Goal: Task Accomplishment & Management: Manage account settings

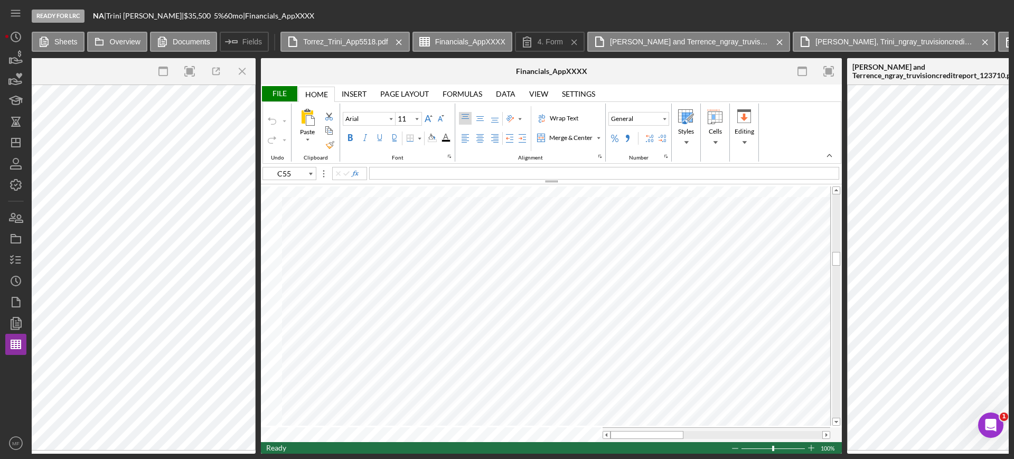
type input "C11"
type input "10"
type input "C55"
type input "11"
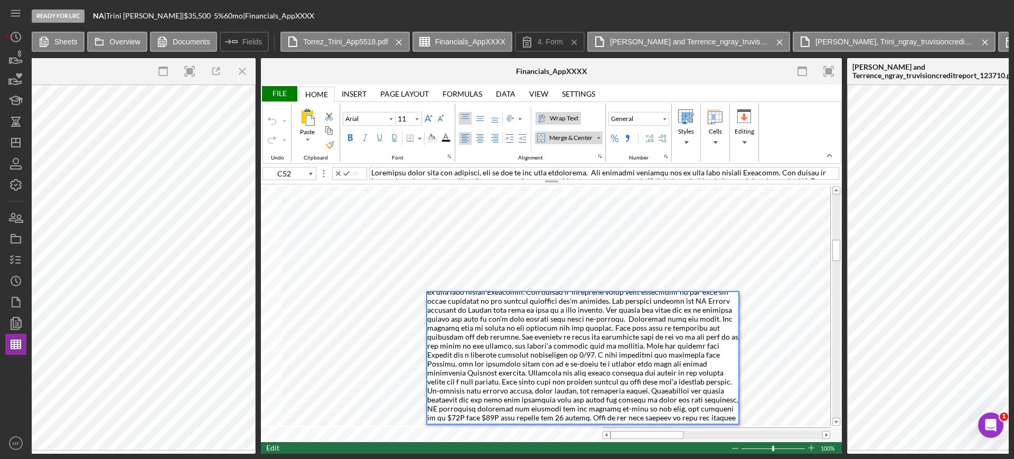
scroll to position [21, 0]
type input "B53"
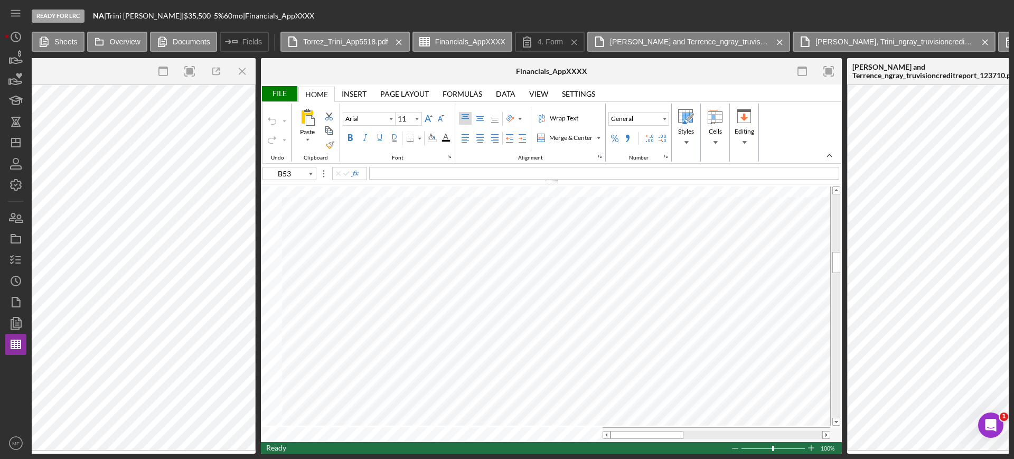
type input "Calibri"
type input "C61"
type input "C71"
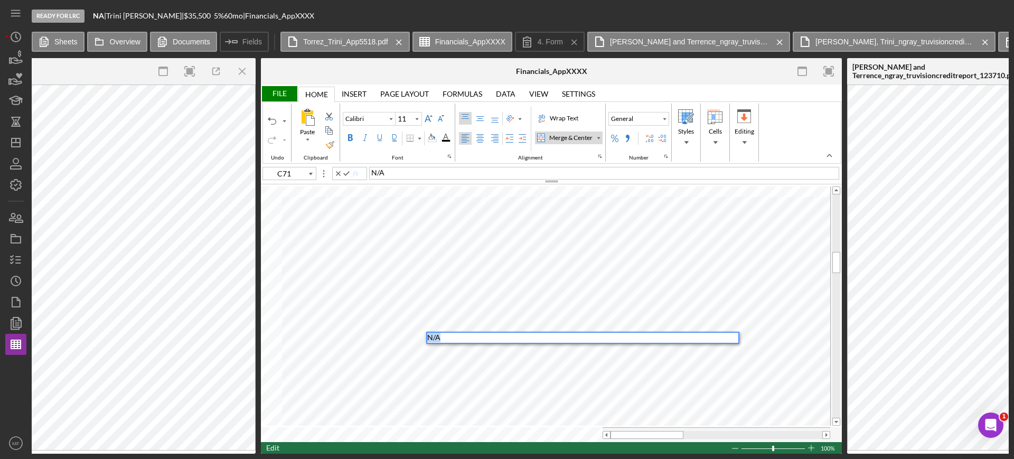
click at [369, 346] on div "Paste Cut Copy AutoFill N/A N/A" at bounding box center [551, 313] width 581 height 257
click at [465, 340] on div "N/A" at bounding box center [582, 338] width 311 height 10
click at [410, 337] on div "Paste Cut Copy AutoFill N/A N/A" at bounding box center [551, 313] width 581 height 257
click at [454, 337] on div "N/A" at bounding box center [582, 338] width 311 height 10
click at [419, 336] on div "Paste Cut Copy AutoFill N/A N/A" at bounding box center [551, 313] width 581 height 257
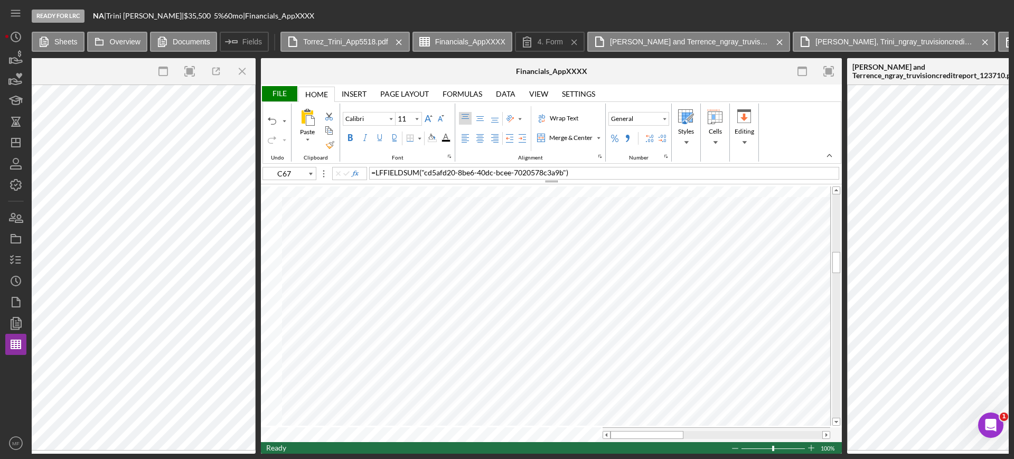
type input "C63"
type input "C67"
type input "Arial"
type input "C57"
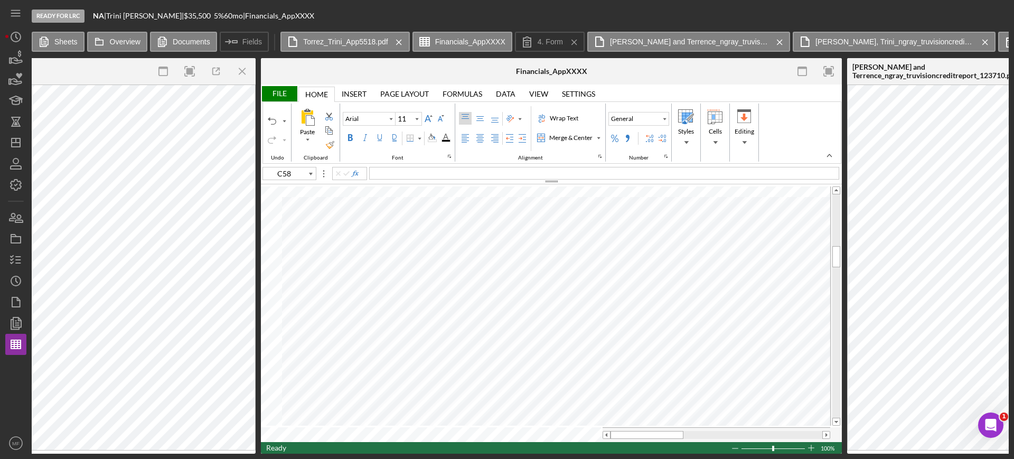
type input "C59"
type input "C60"
type input "Calibri"
type input "C67"
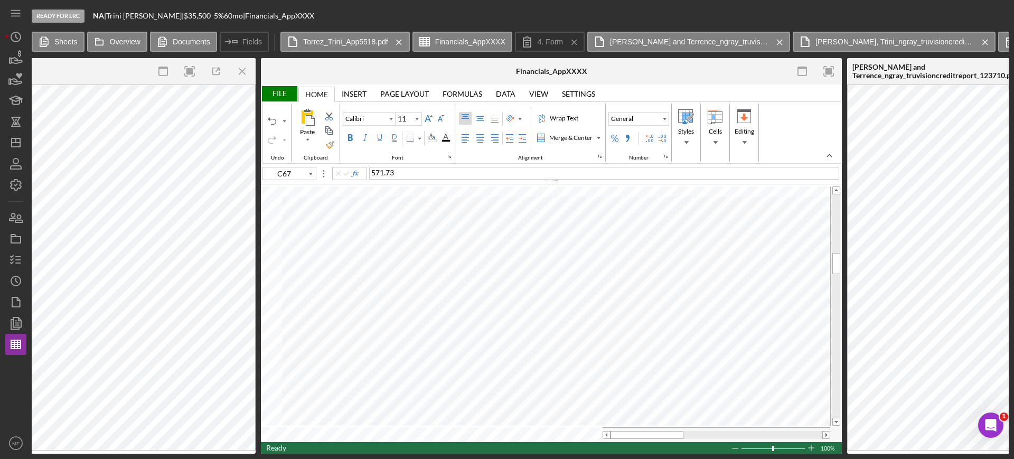
click at [373, 171] on span "571.73" at bounding box center [382, 172] width 23 height 9
click at [274, 94] on div "File" at bounding box center [279, 93] width 36 height 15
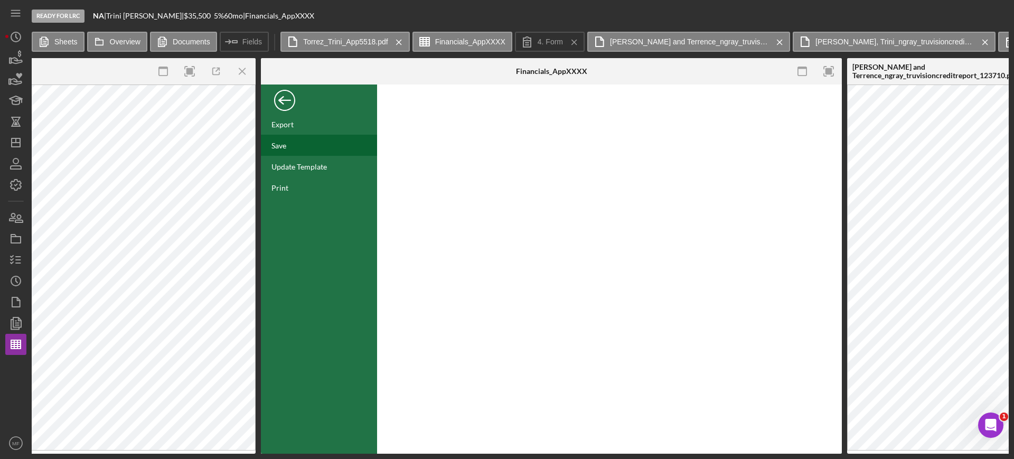
click at [282, 139] on div "Save" at bounding box center [319, 145] width 116 height 21
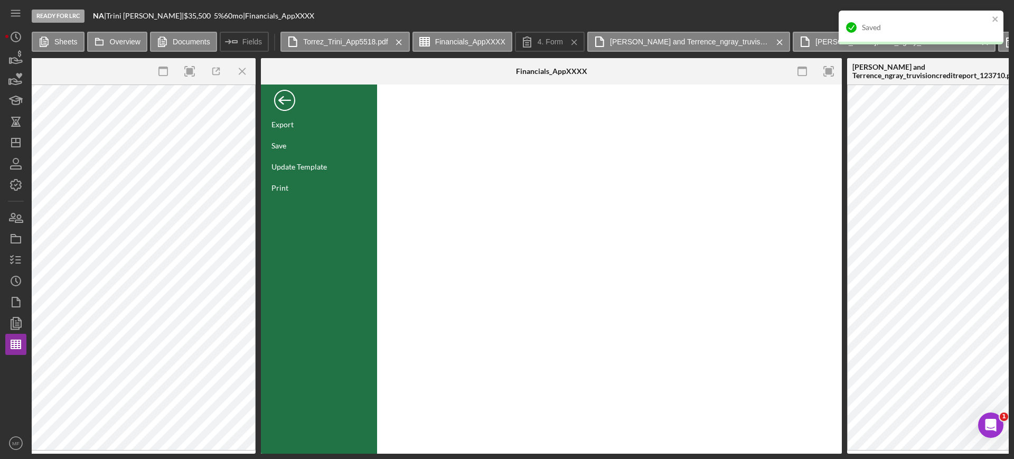
click at [279, 96] on div "Back" at bounding box center [284, 97] width 21 height 21
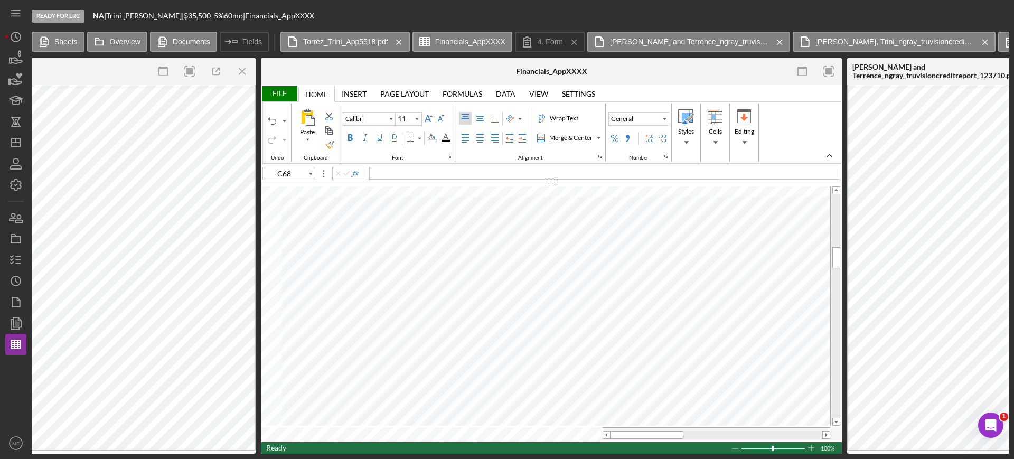
type input "C69"
click at [281, 91] on div "File" at bounding box center [279, 93] width 36 height 15
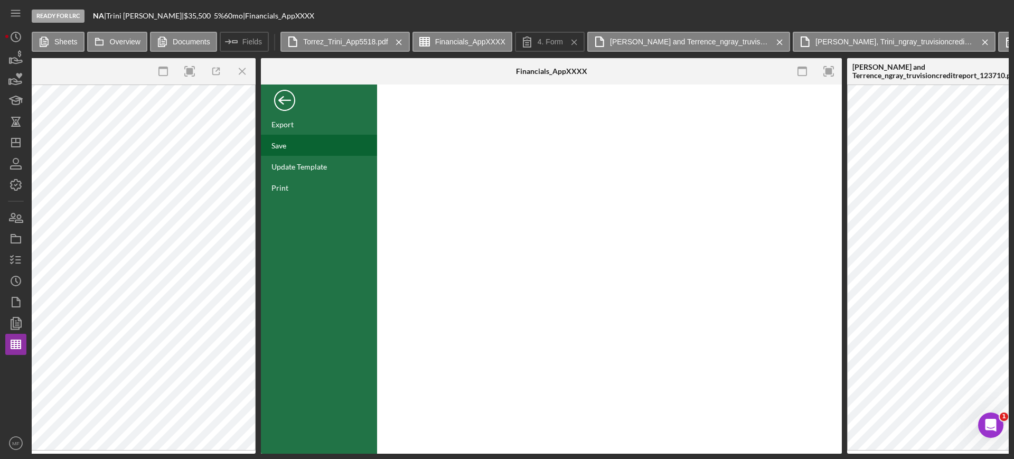
click at [285, 141] on div "Save" at bounding box center [278, 145] width 15 height 9
click at [19, 257] on line "button" at bounding box center [18, 257] width 5 height 0
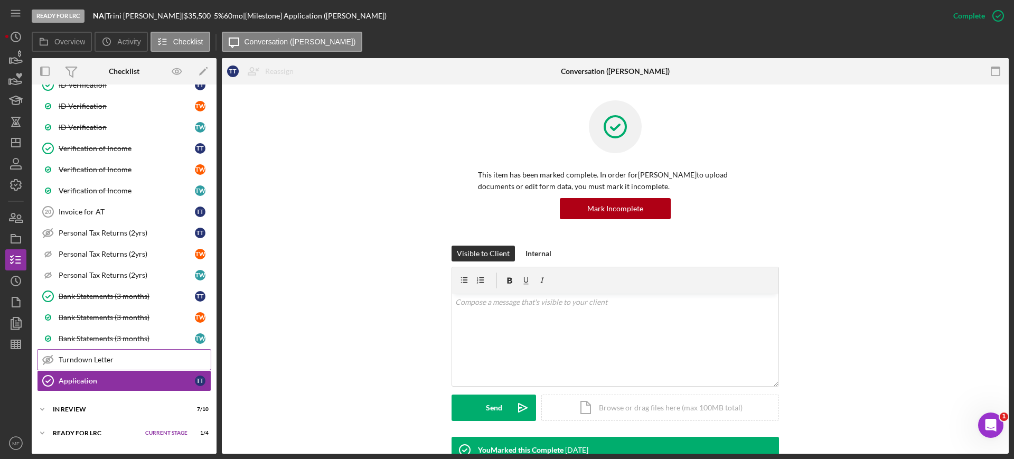
scroll to position [863, 0]
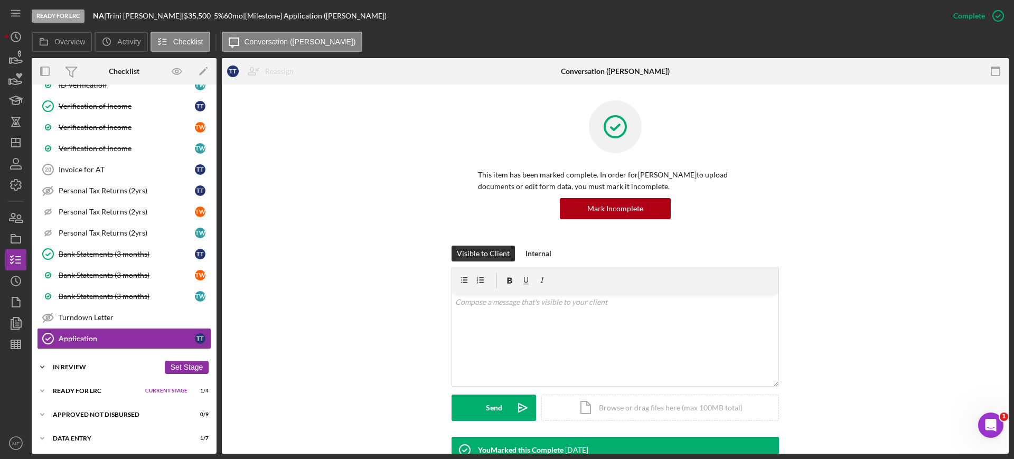
click at [77, 364] on div "In Review" at bounding box center [106, 367] width 107 height 6
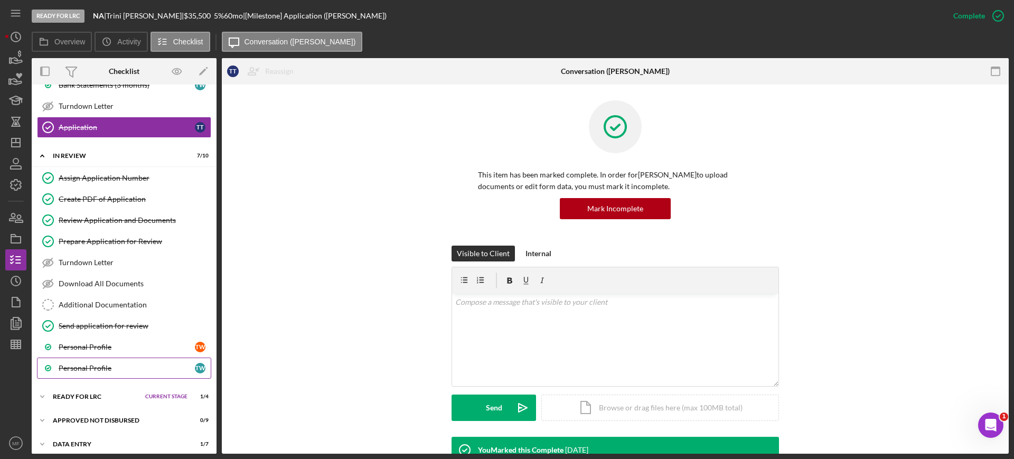
scroll to position [1081, 0]
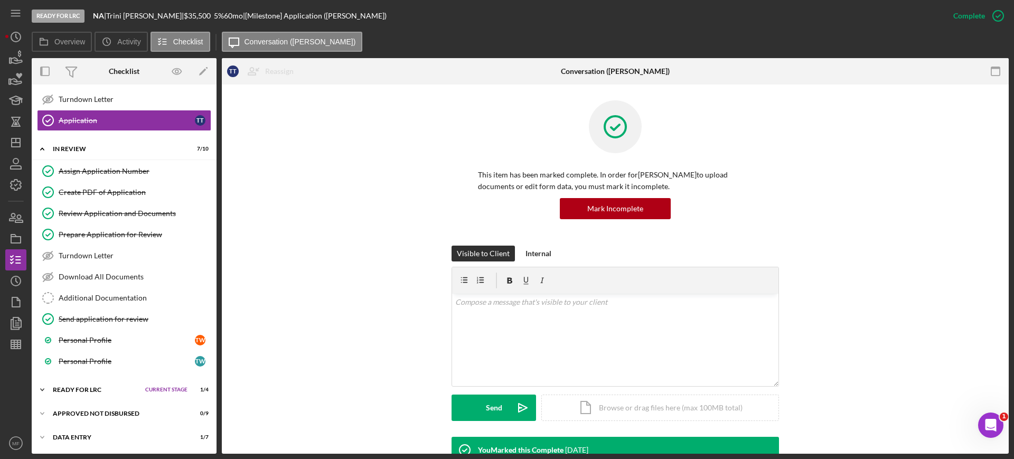
click at [97, 391] on div "Ready for LRC" at bounding box center [96, 390] width 87 height 6
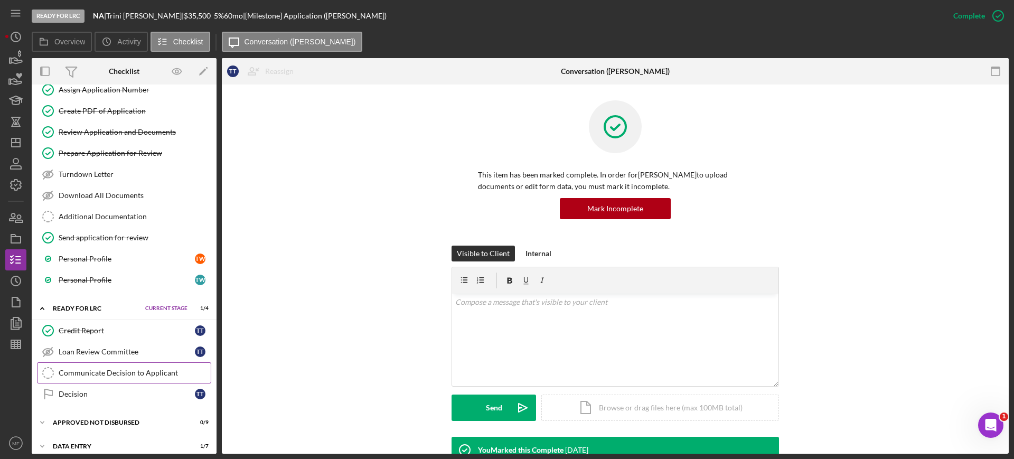
scroll to position [1171, 0]
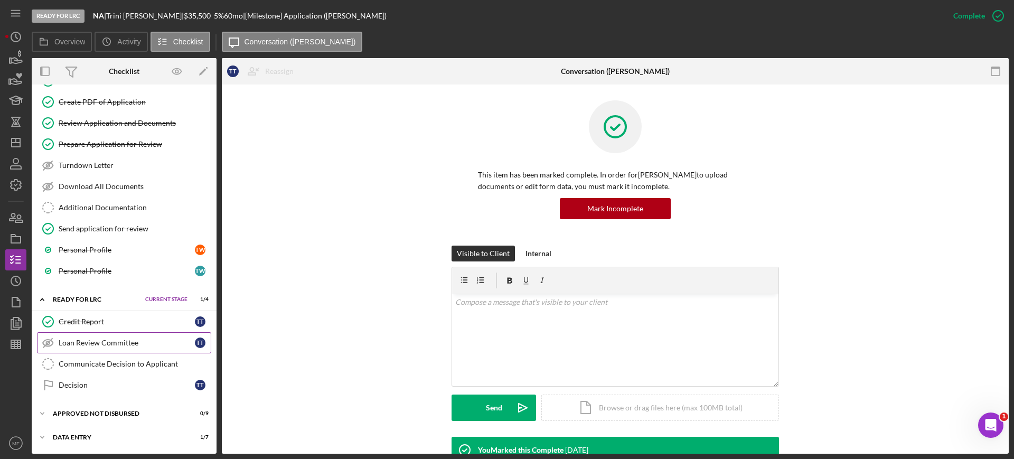
click at [108, 344] on div "Loan Review Committee" at bounding box center [127, 342] width 136 height 8
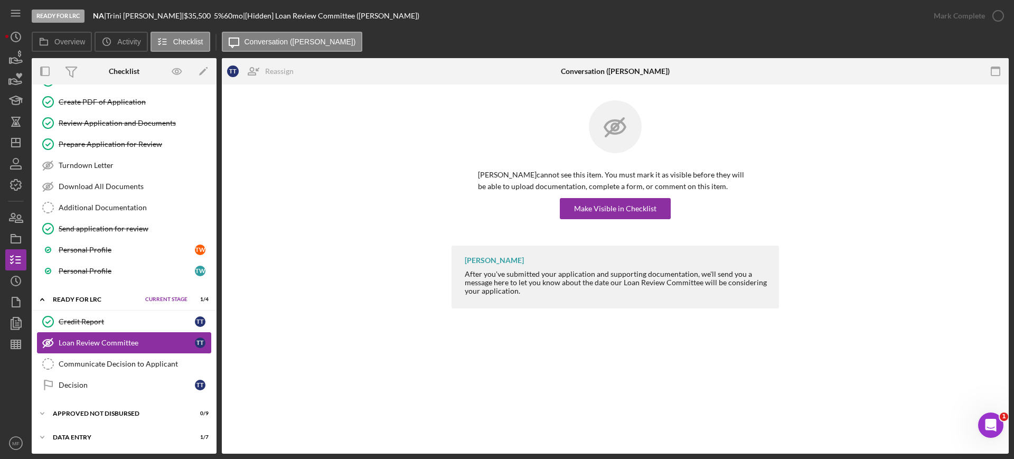
scroll to position [1171, 0]
click at [124, 365] on div "Communicate Decision to Applicant" at bounding box center [135, 364] width 152 height 8
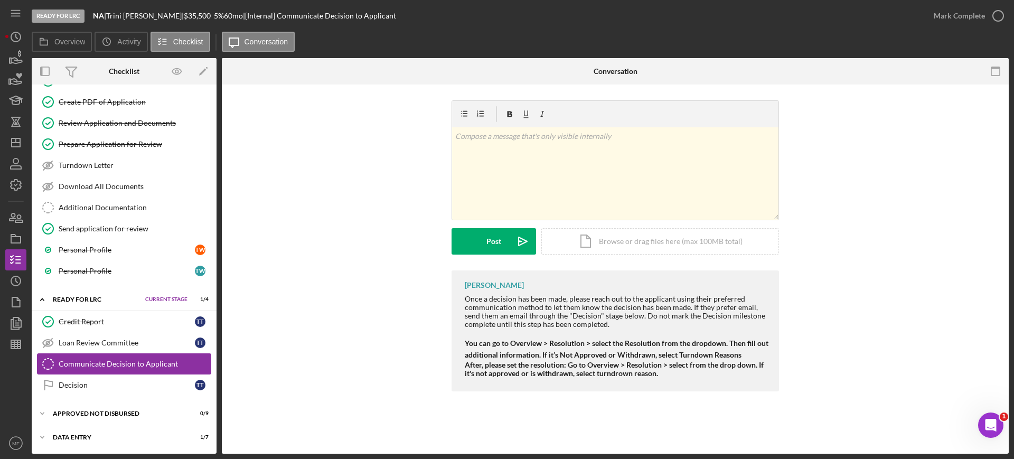
scroll to position [1171, 0]
click at [122, 362] on div "Communicate Decision to Applicant" at bounding box center [135, 364] width 152 height 8
click at [23, 345] on icon "button" at bounding box center [16, 344] width 26 height 26
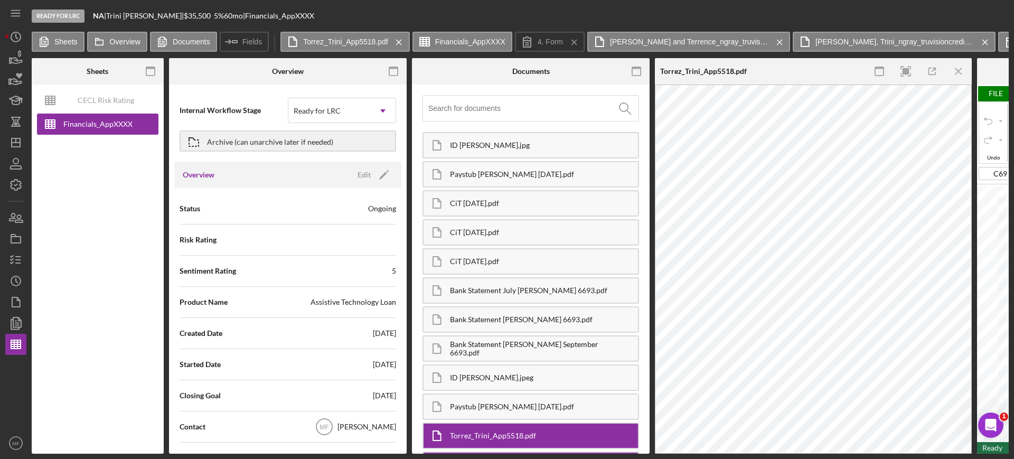
type input "Calibri"
type input "11"
click at [21, 257] on line "button" at bounding box center [18, 257] width 5 height 0
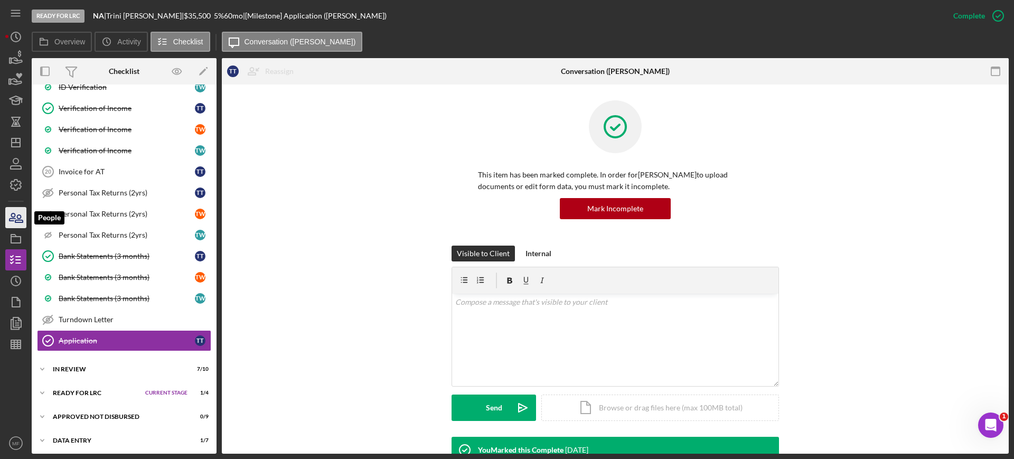
scroll to position [863, 0]
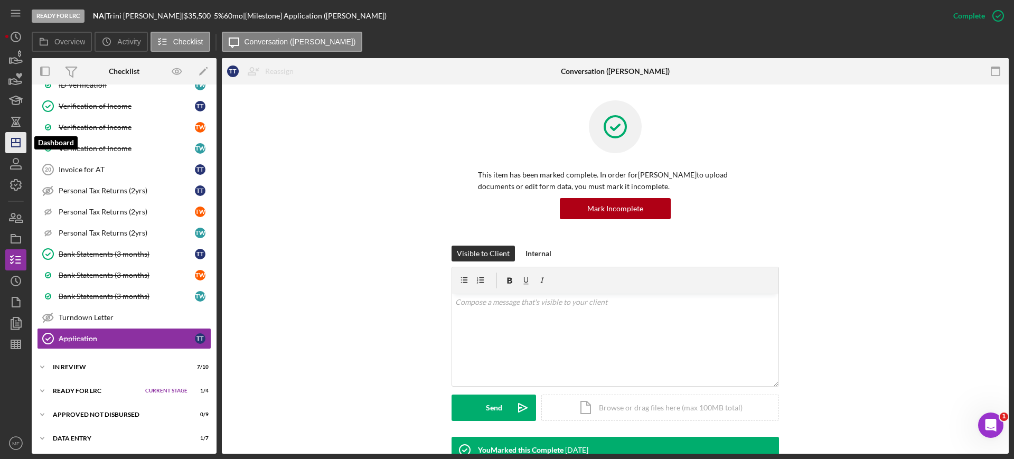
click at [16, 146] on polygon "button" at bounding box center [16, 142] width 8 height 8
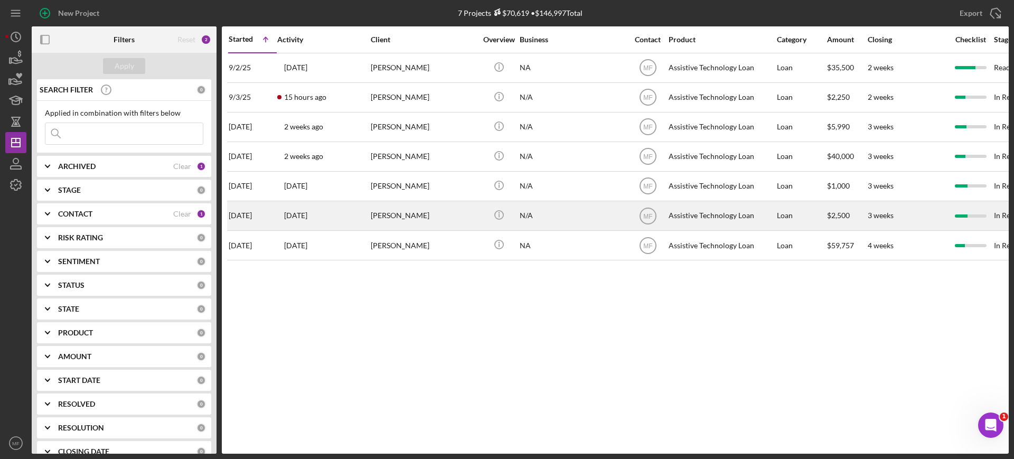
click at [589, 219] on div "N/A" at bounding box center [573, 216] width 106 height 28
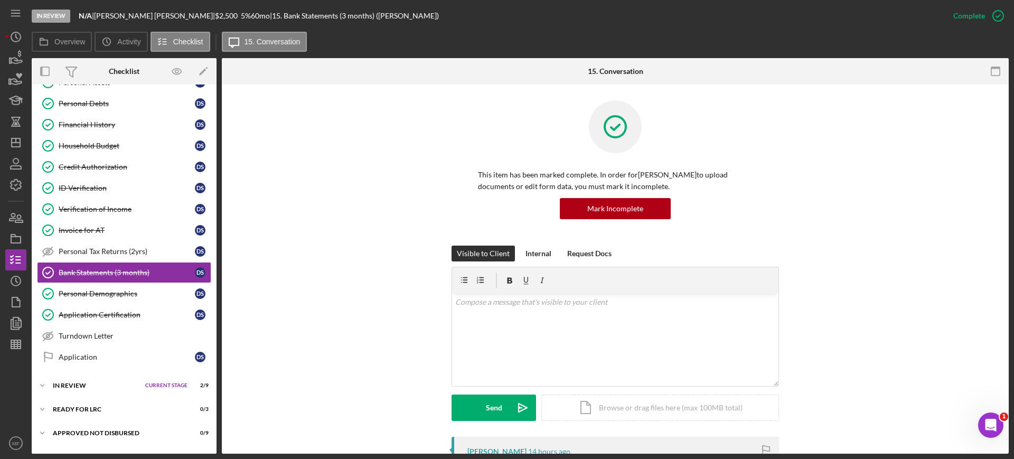
scroll to position [191, 0]
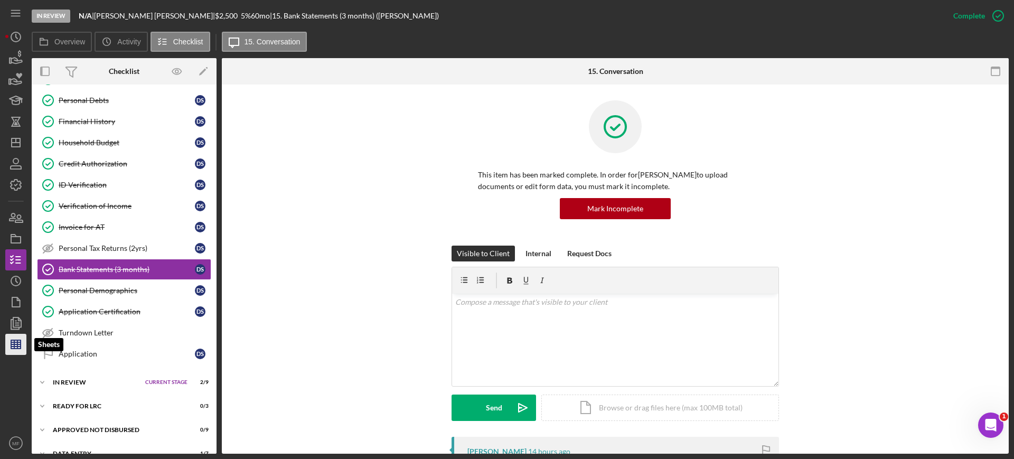
click at [18, 345] on icon "button" at bounding box center [16, 344] width 26 height 26
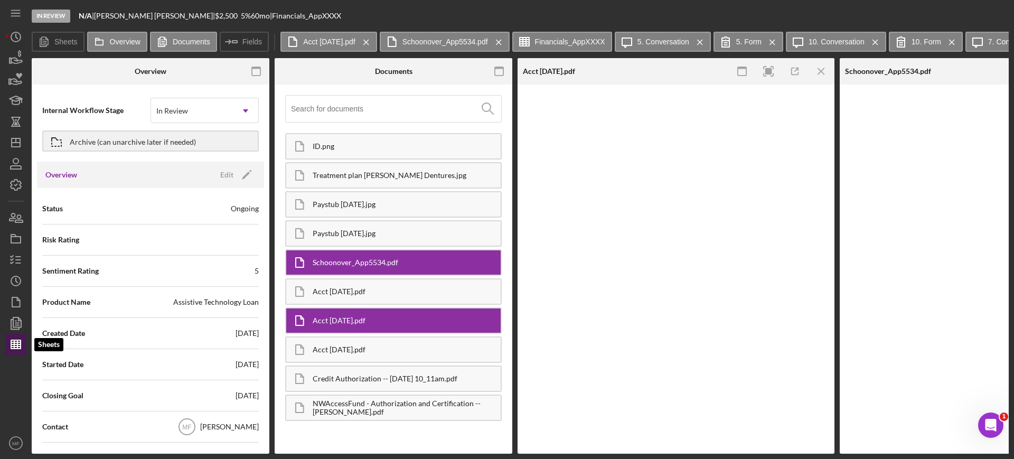
type input "Arial"
type input "10"
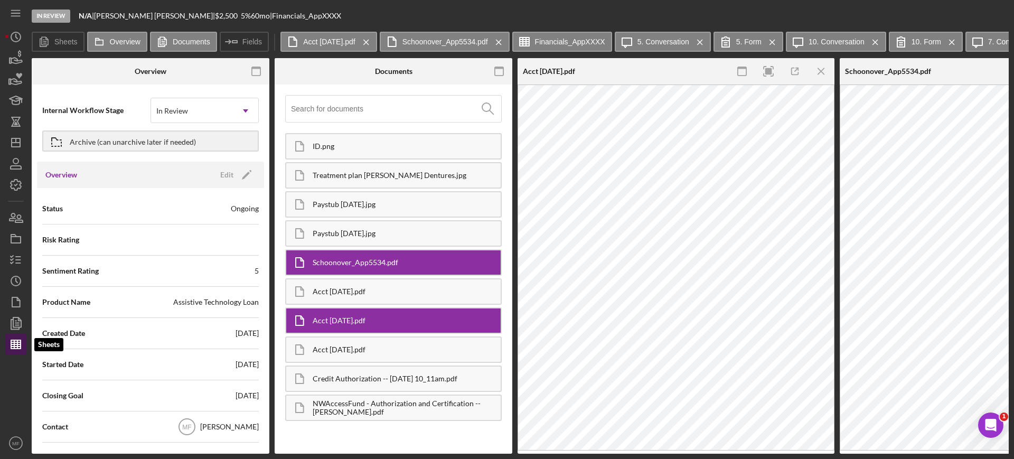
click at [22, 346] on icon "button" at bounding box center [16, 344] width 26 height 26
type input "Arial"
type input "10"
click at [824, 71] on icon "Icon/Menu Close" at bounding box center [822, 72] width 24 height 24
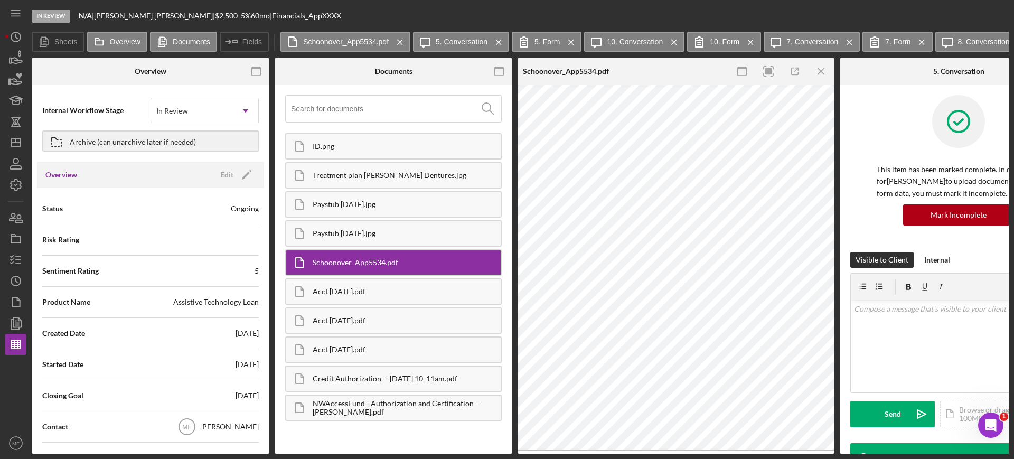
click at [824, 71] on icon "Icon/Menu Close" at bounding box center [822, 72] width 24 height 24
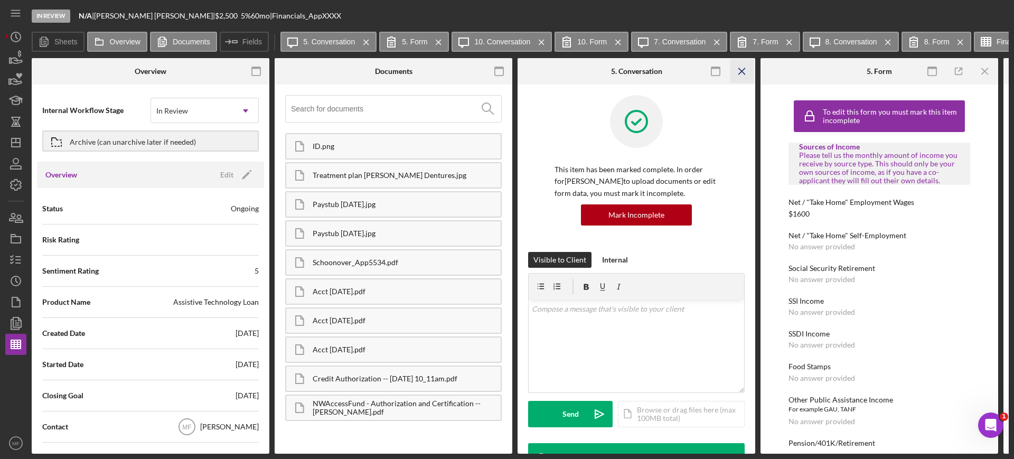
click at [740, 73] on line "button" at bounding box center [742, 71] width 6 height 6
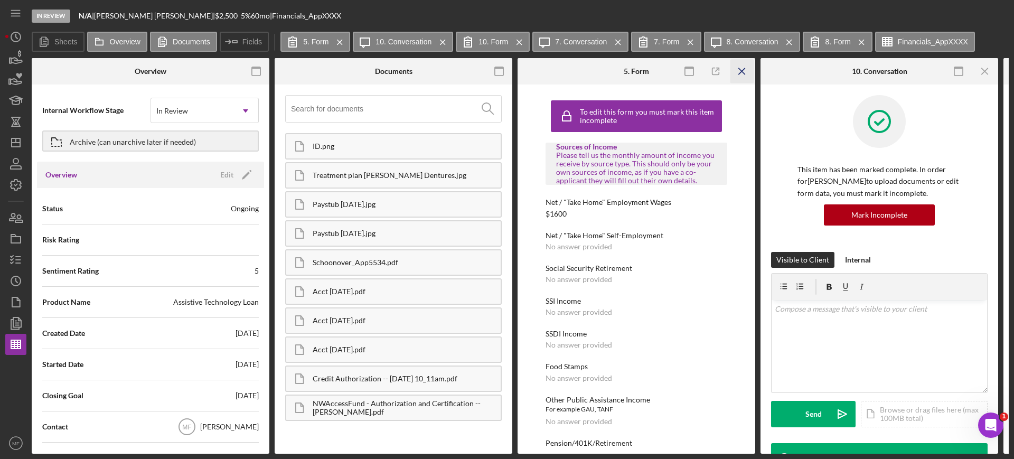
click at [738, 68] on icon "Icon/Menu Close" at bounding box center [742, 72] width 24 height 24
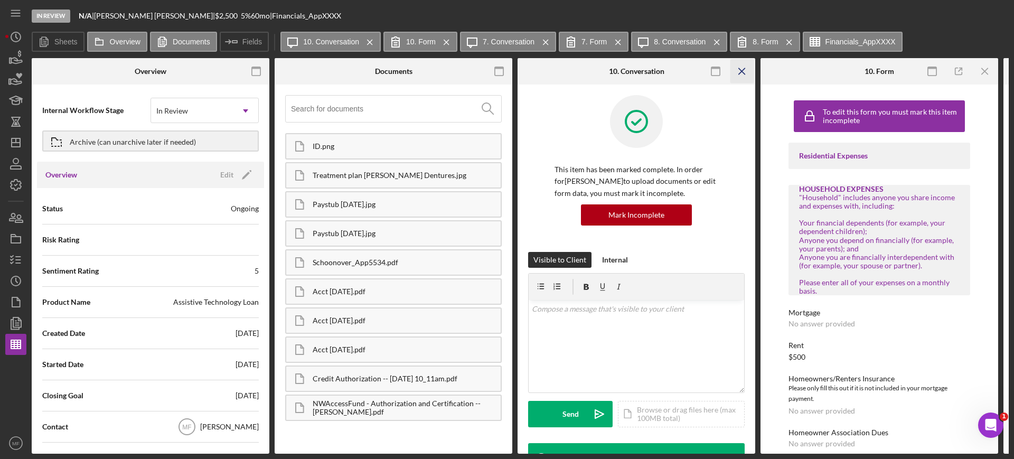
click at [738, 68] on icon "Icon/Menu Close" at bounding box center [742, 72] width 24 height 24
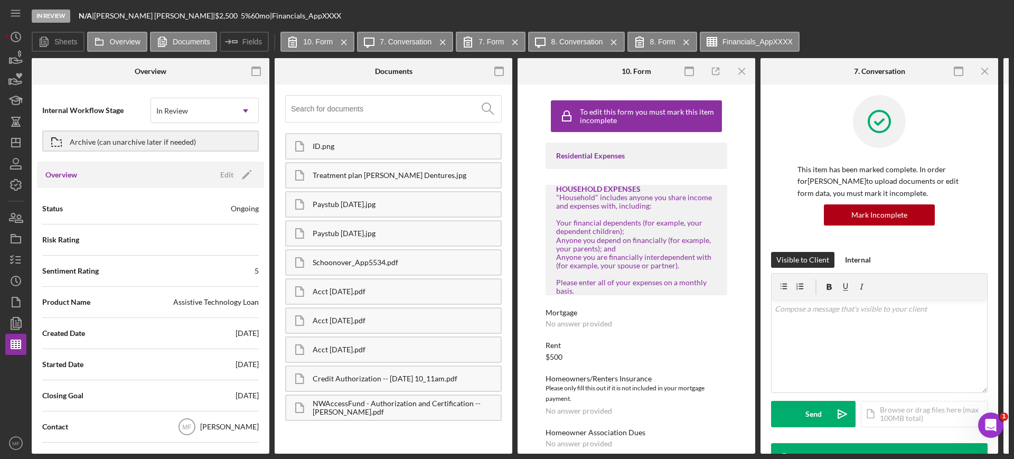
click at [738, 68] on icon "Icon/Menu Close" at bounding box center [742, 72] width 24 height 24
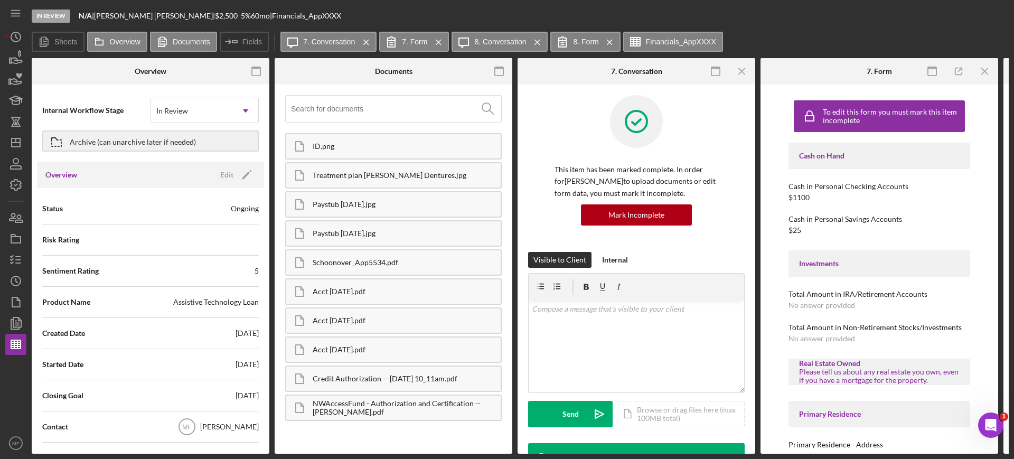
click at [738, 68] on icon "Icon/Menu Close" at bounding box center [742, 72] width 24 height 24
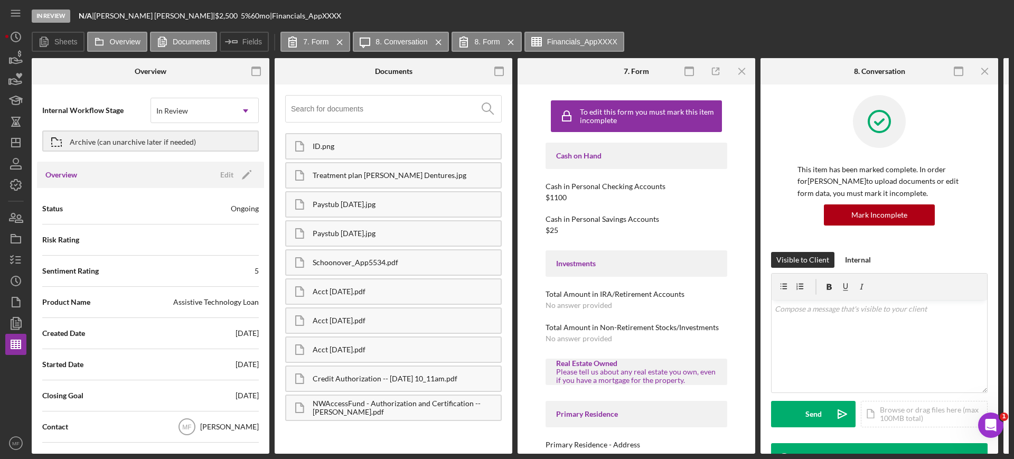
click at [738, 68] on icon "Icon/Menu Close" at bounding box center [742, 72] width 24 height 24
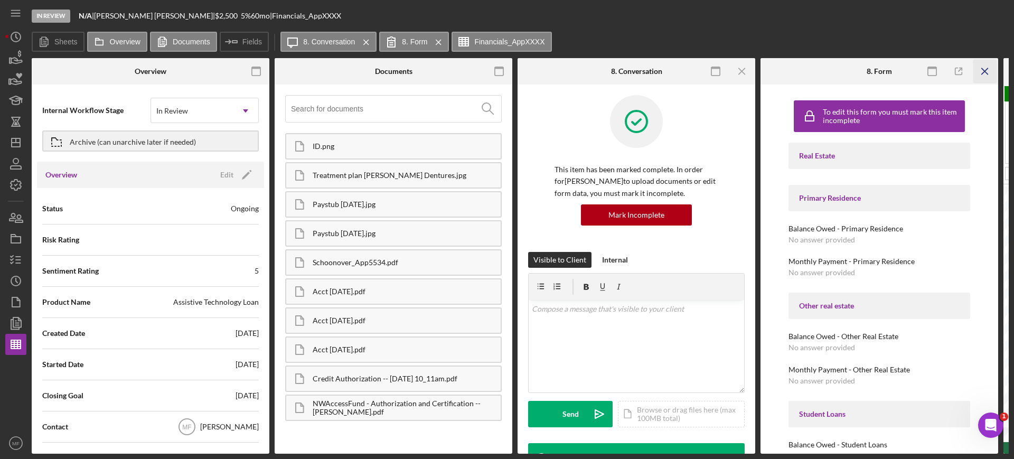
click at [738, 69] on icon "Icon/Menu Close" at bounding box center [742, 72] width 24 height 24
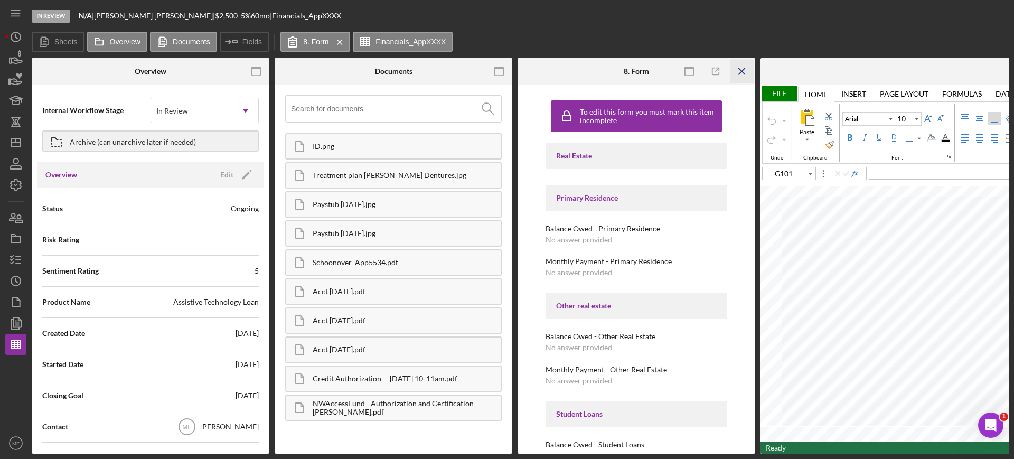
click at [735, 71] on icon "Icon/Menu Close" at bounding box center [742, 72] width 24 height 24
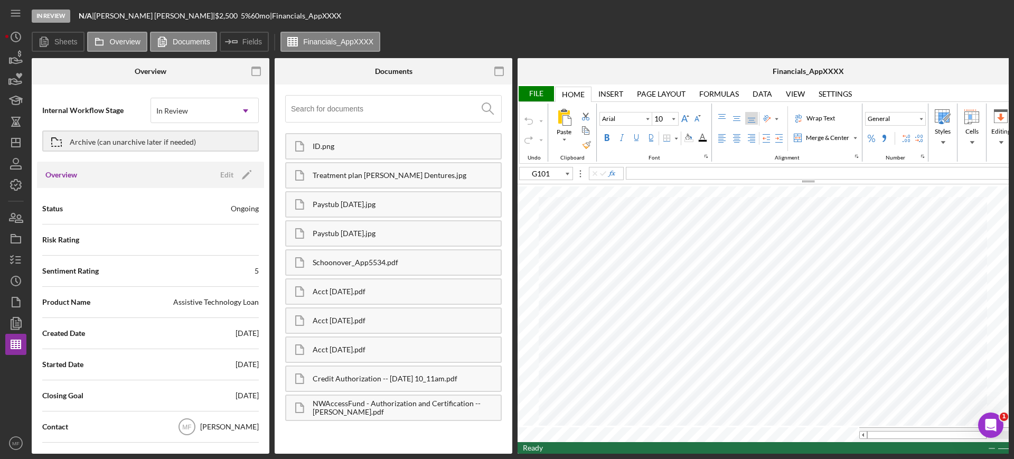
type input "M21"
type input "Calibri"
type input "11"
type input "I5"
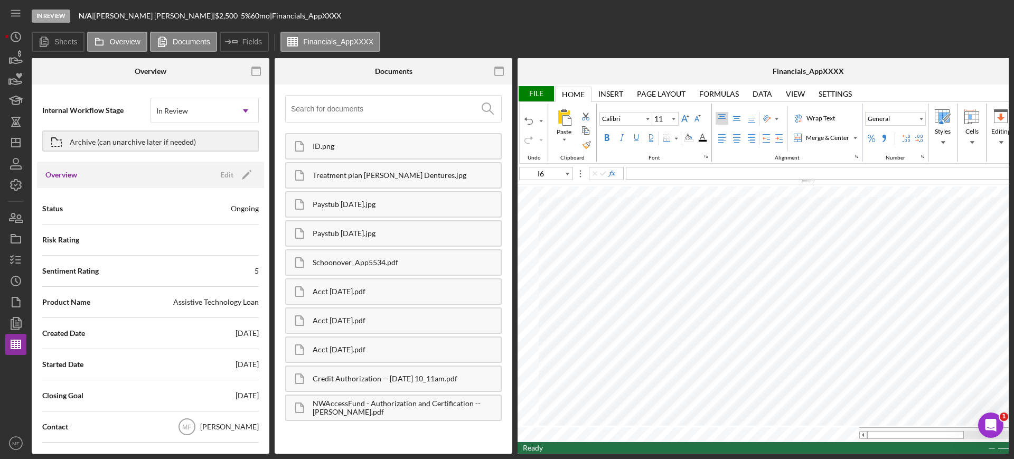
type input "I5"
click at [714, 171] on div "[PERSON_NAME] is his girlfriend" at bounding box center [861, 173] width 470 height 13
type input "J6"
type input "D8"
type input "G101"
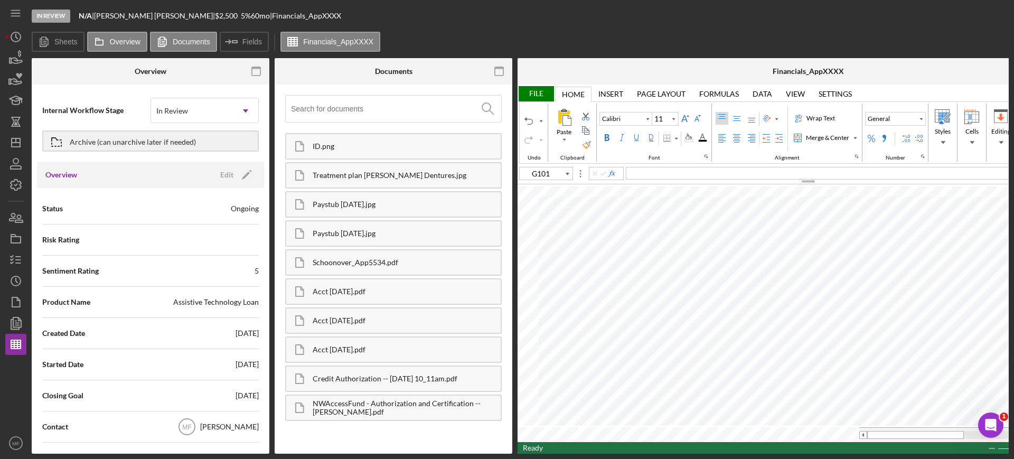
type input "Arial"
type input "10"
type input "E64"
type input "G10"
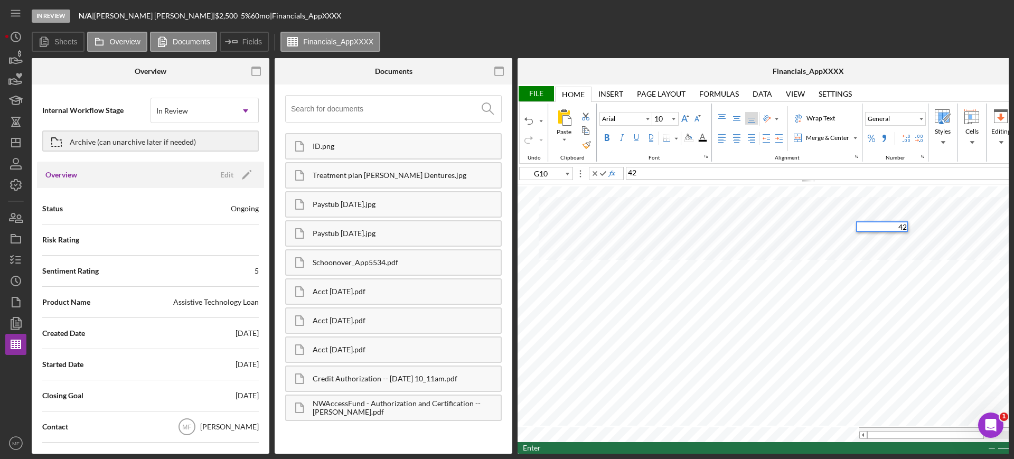
type input "H10"
type input "G13"
click at [538, 90] on div "File" at bounding box center [535, 93] width 36 height 15
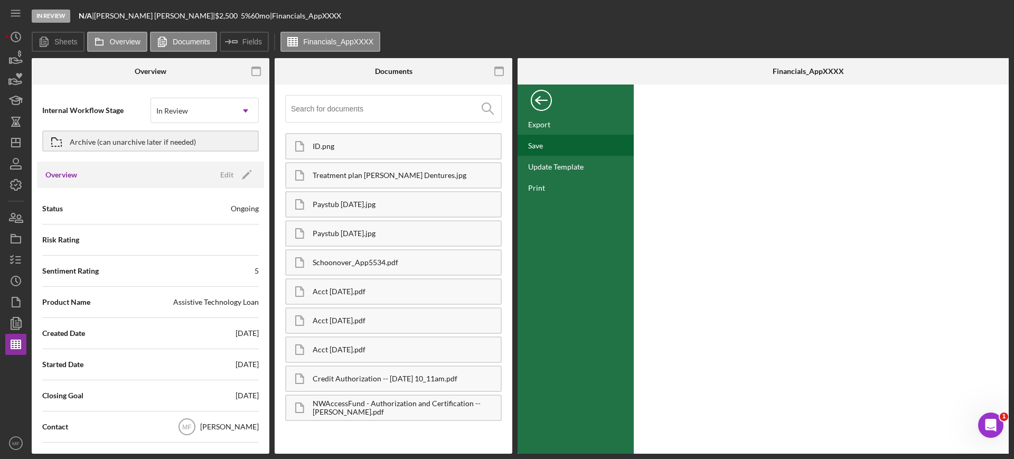
click at [547, 139] on div "Save" at bounding box center [575, 145] width 116 height 21
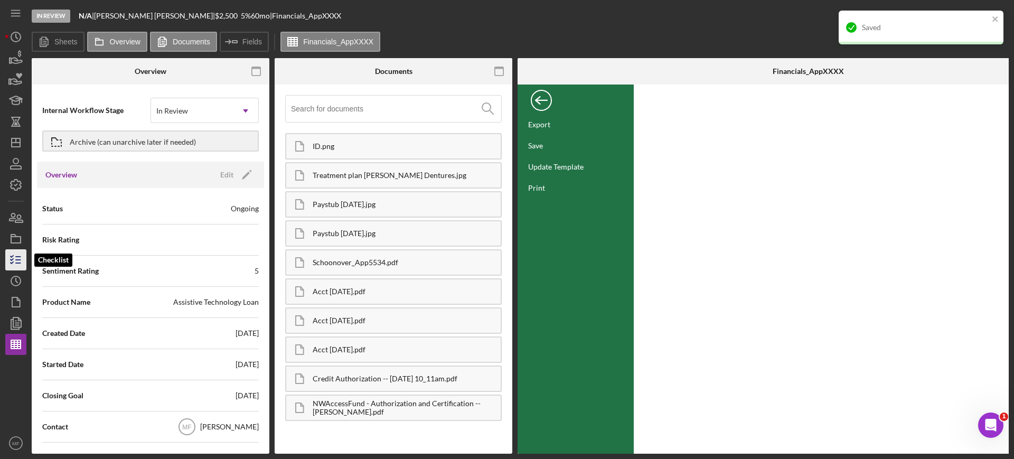
click at [19, 255] on icon "button" at bounding box center [16, 260] width 26 height 26
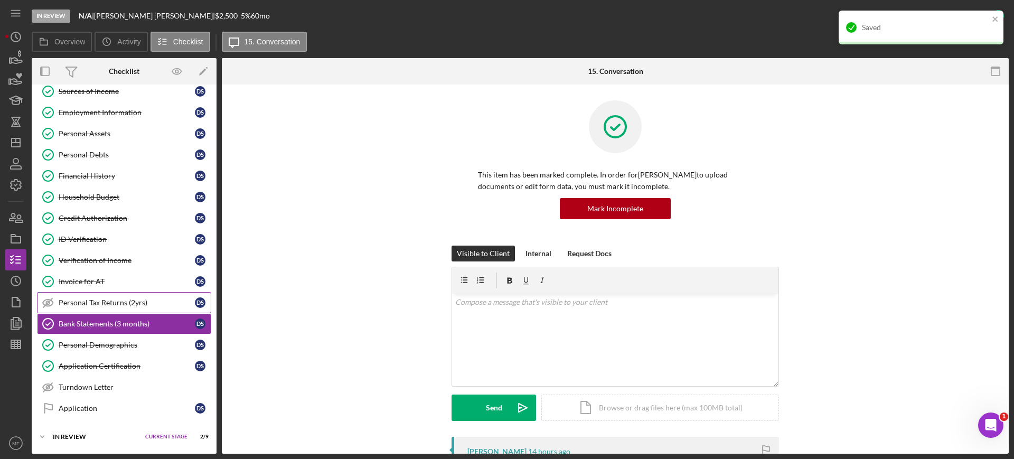
scroll to position [191, 0]
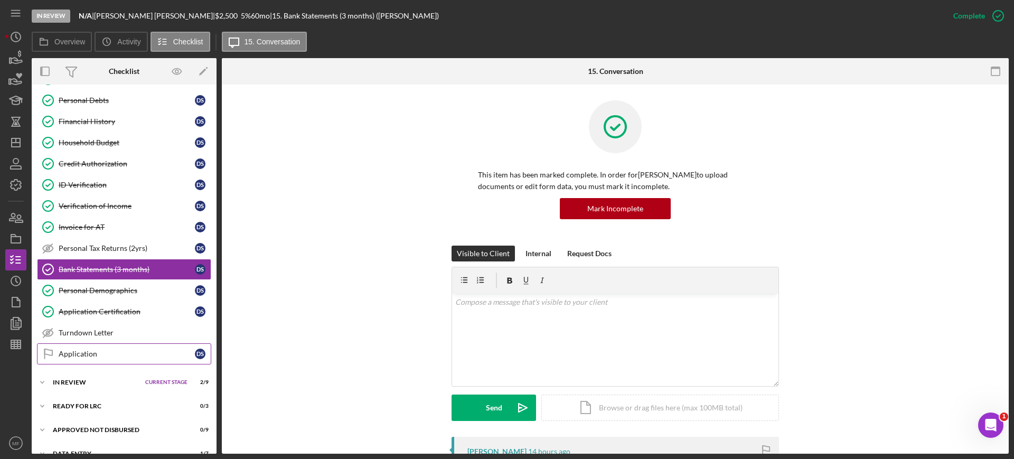
click at [92, 347] on link "Application Application D S" at bounding box center [124, 353] width 174 height 21
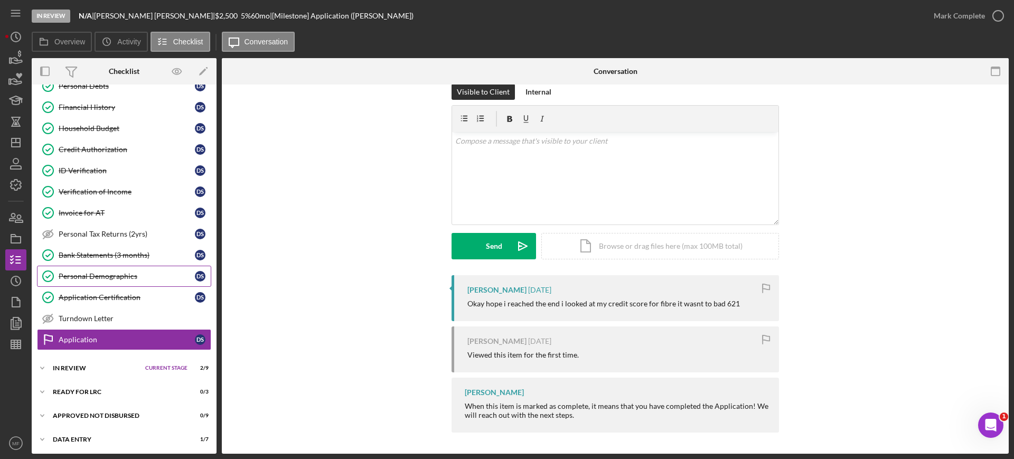
scroll to position [207, 0]
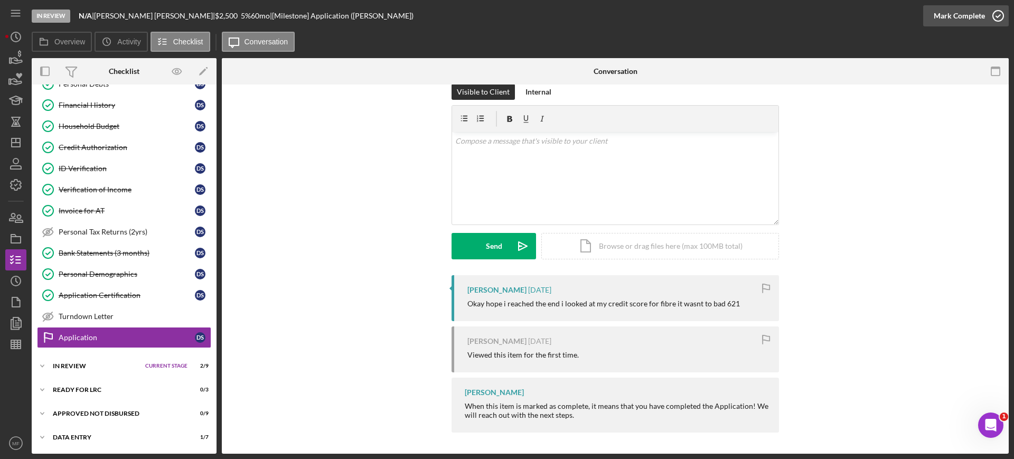
click at [995, 14] on icon "button" at bounding box center [998, 16] width 26 height 26
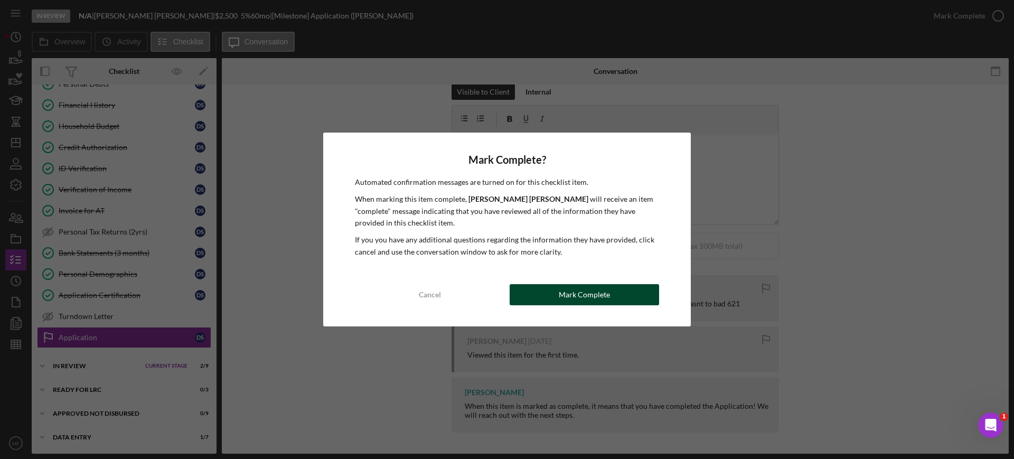
click at [586, 296] on div "Mark Complete" at bounding box center [584, 294] width 51 height 21
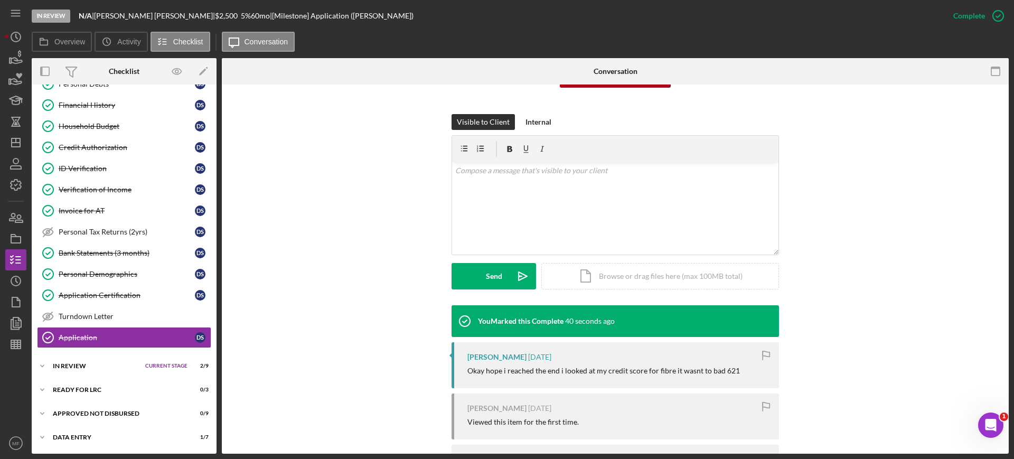
scroll to position [198, 0]
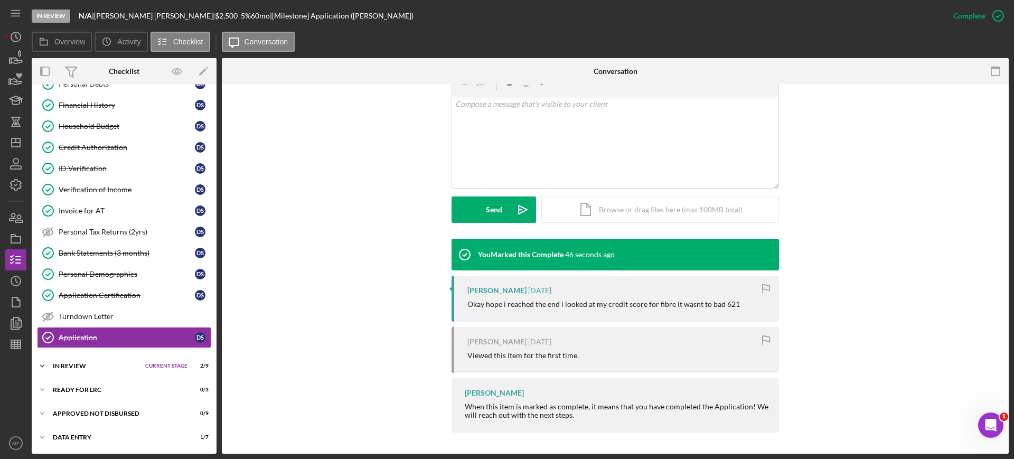
click at [157, 365] on span "Current Stage" at bounding box center [166, 366] width 42 height 6
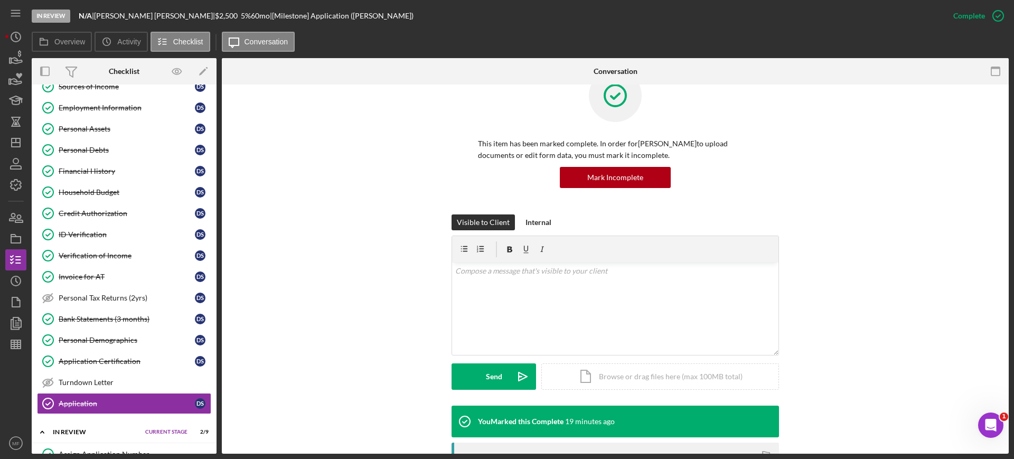
scroll to position [0, 0]
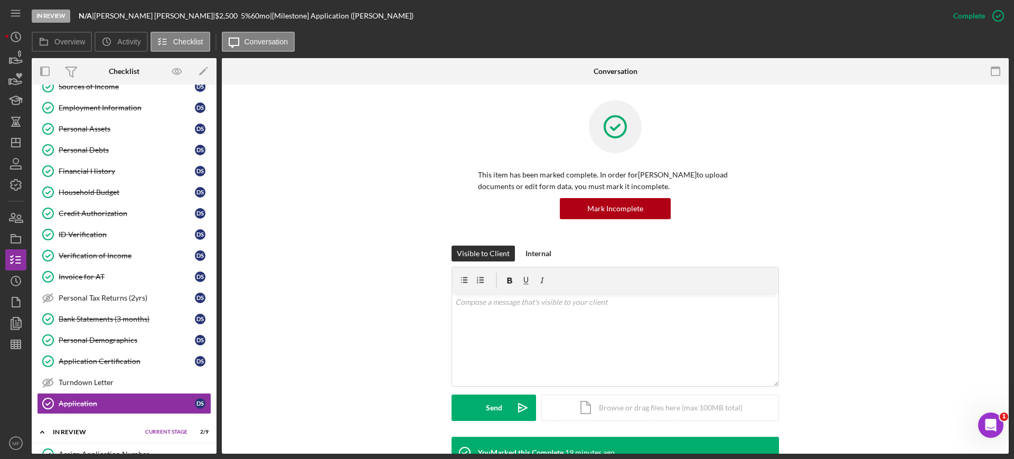
click at [539, 108] on div at bounding box center [615, 134] width 275 height 69
